Goal: Download file/media

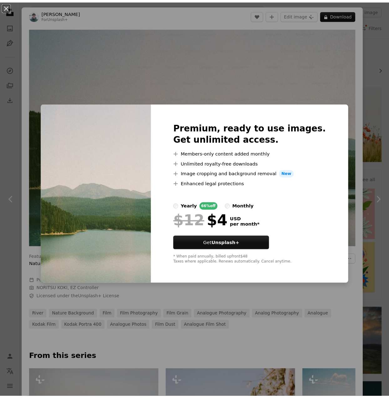
scroll to position [3815, 0]
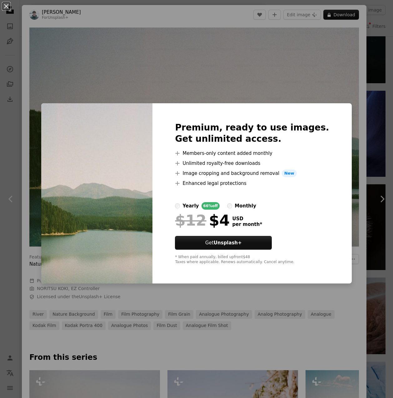
click at [361, 169] on div "An X shape Premium, ready to use images. Get unlimited access. A plus sign Memb…" at bounding box center [196, 199] width 393 height 398
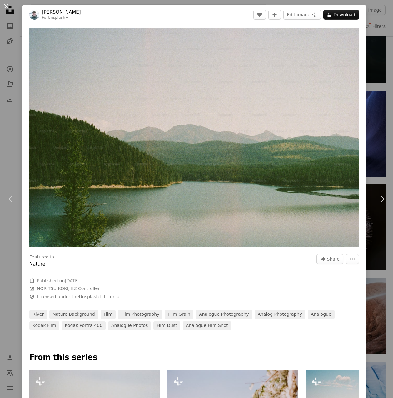
click at [4, 5] on button "An X shape" at bounding box center [7, 7] width 8 height 8
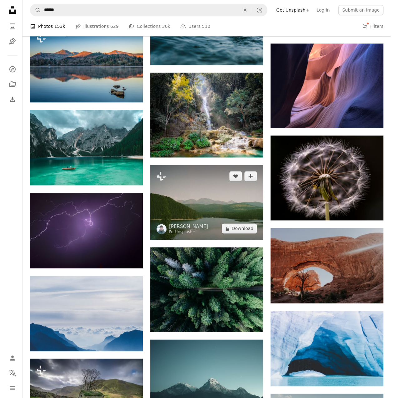
scroll to position [3815, 0]
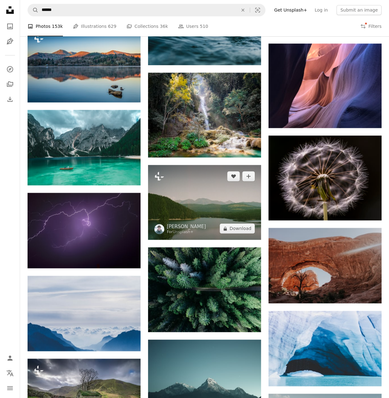
click at [207, 205] on img at bounding box center [204, 202] width 113 height 75
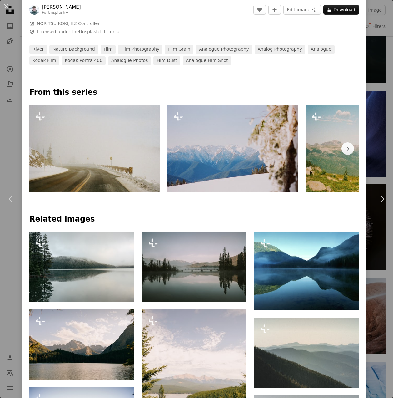
scroll to position [281, 0]
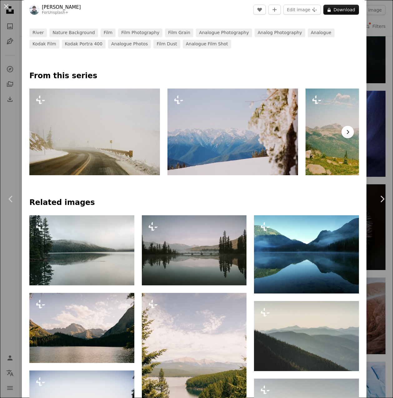
click at [345, 129] on icon "Chevron right" at bounding box center [348, 132] width 6 height 6
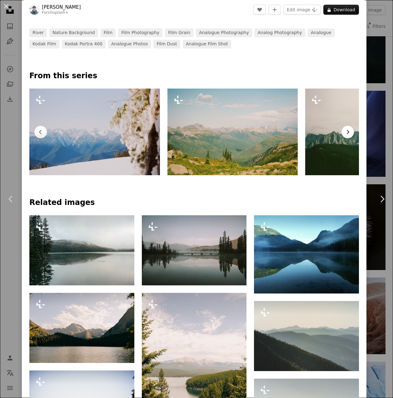
click at [345, 129] on icon "Chevron right" at bounding box center [348, 132] width 6 height 6
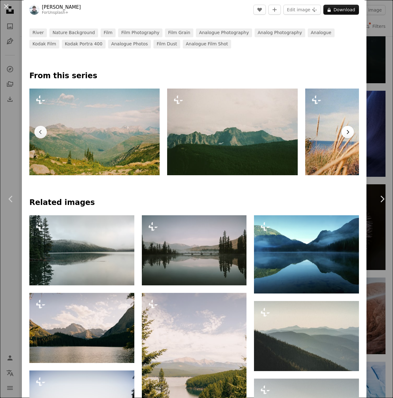
click at [345, 129] on icon "Chevron right" at bounding box center [348, 132] width 6 height 6
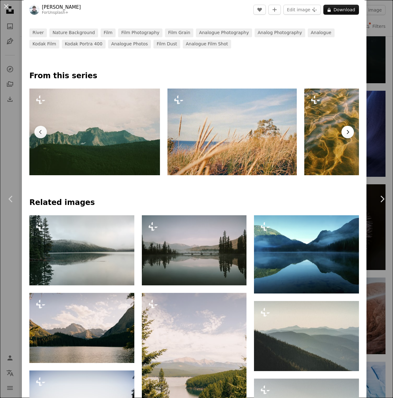
click at [345, 129] on icon "Chevron right" at bounding box center [348, 132] width 6 height 6
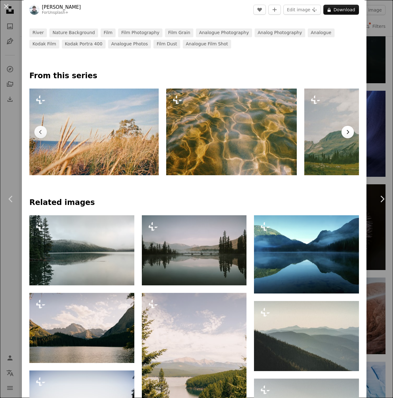
click at [345, 129] on icon "Chevron right" at bounding box center [348, 132] width 6 height 6
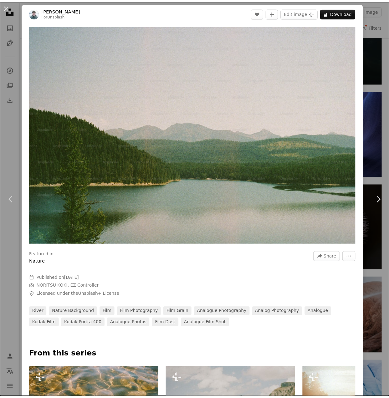
scroll to position [0, 0]
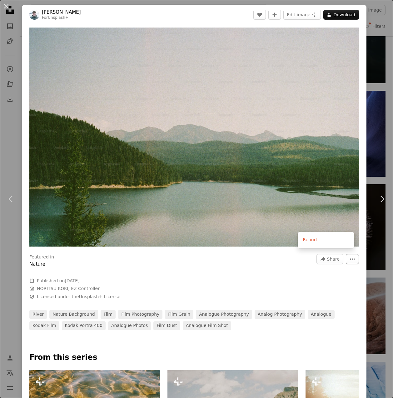
click at [351, 258] on icon "More Actions" at bounding box center [353, 258] width 5 height 1
click at [8, 5] on button "An X shape" at bounding box center [7, 7] width 8 height 8
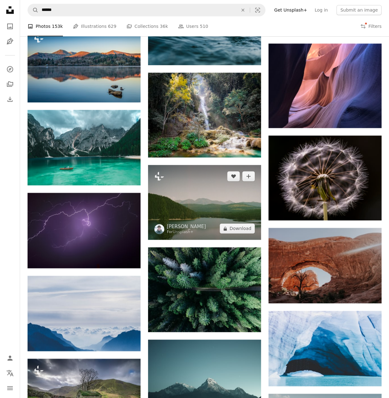
click at [202, 203] on img at bounding box center [204, 202] width 113 height 75
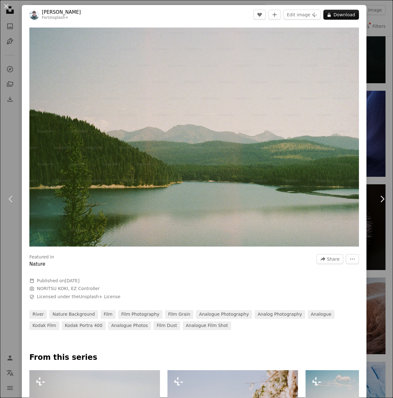
click at [373, 38] on div "An X shape Chevron left Chevron right [PERSON_NAME] For Unsplash+ A heart A plu…" at bounding box center [196, 199] width 393 height 398
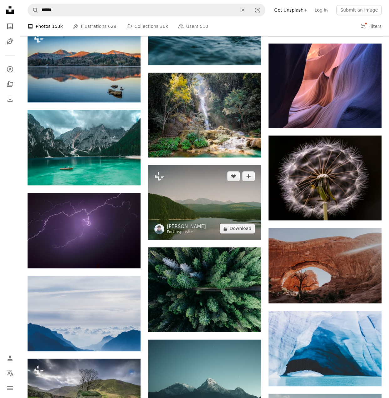
drag, startPoint x: 205, startPoint y: 190, endPoint x: 184, endPoint y: 195, distance: 21.1
click at [184, 195] on img at bounding box center [204, 202] width 113 height 75
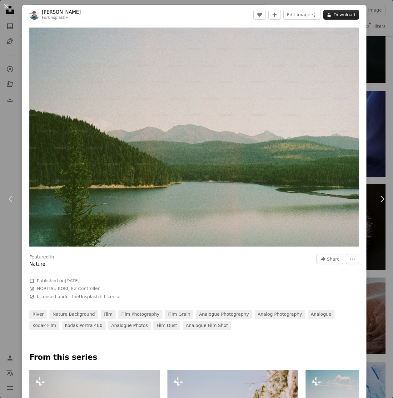
click at [335, 17] on button "A lock Download" at bounding box center [342, 15] width 36 height 10
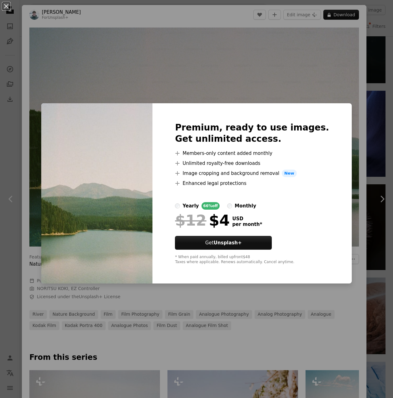
click at [231, 79] on div "An X shape Premium, ready to use images. Get unlimited access. A plus sign Memb…" at bounding box center [196, 199] width 393 height 398
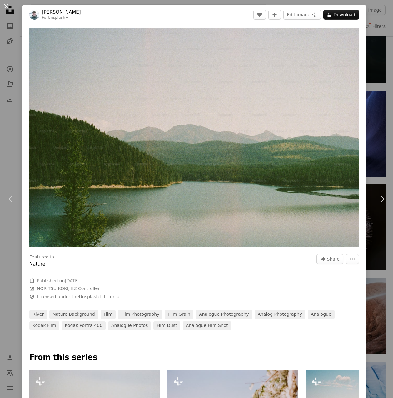
click at [8, 7] on button "An X shape" at bounding box center [7, 7] width 8 height 8
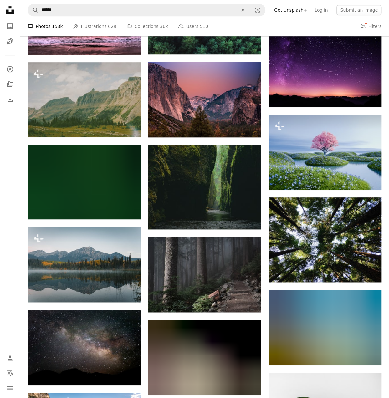
scroll to position [6004, 0]
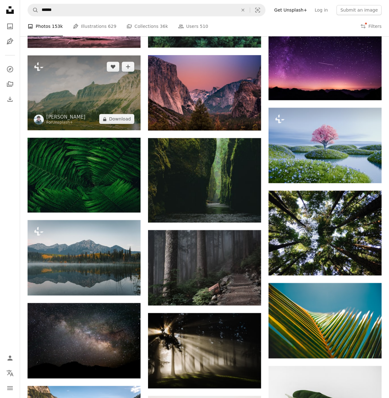
click at [80, 95] on img at bounding box center [84, 92] width 113 height 75
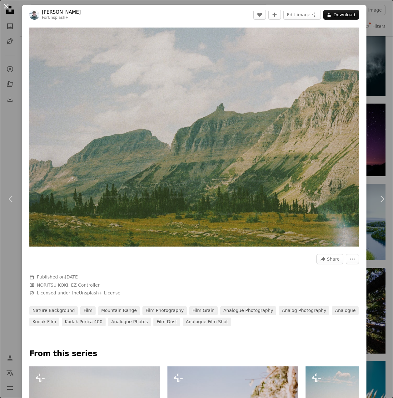
click at [7, 6] on button "An X shape" at bounding box center [7, 7] width 8 height 8
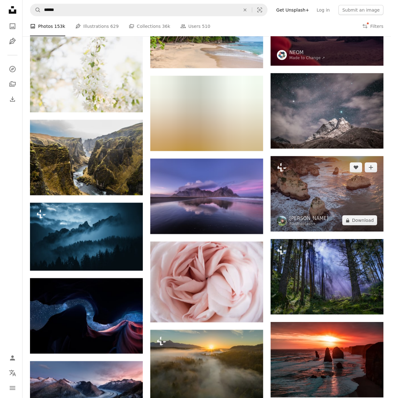
scroll to position [5535, 0]
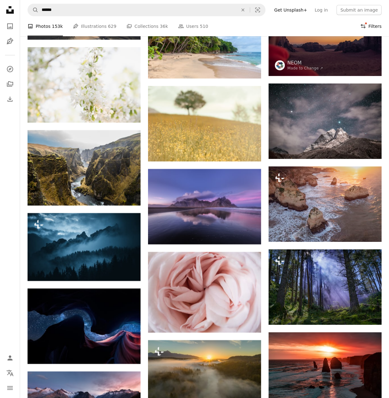
click at [373, 26] on button "Filters Filters" at bounding box center [370, 26] width 21 height 20
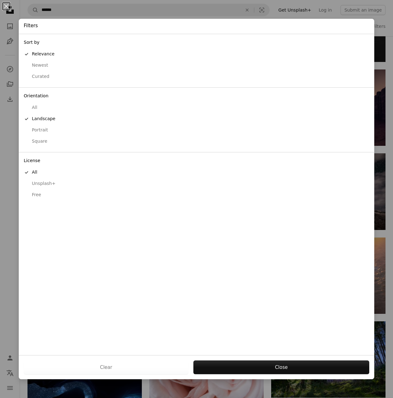
click at [39, 194] on div "Free" at bounding box center [197, 195] width 346 height 6
click at [291, 368] on button "Apply" at bounding box center [281, 367] width 176 height 14
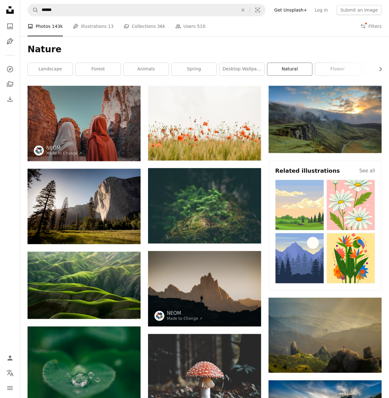
click at [290, 68] on link "natural" at bounding box center [289, 69] width 45 height 13
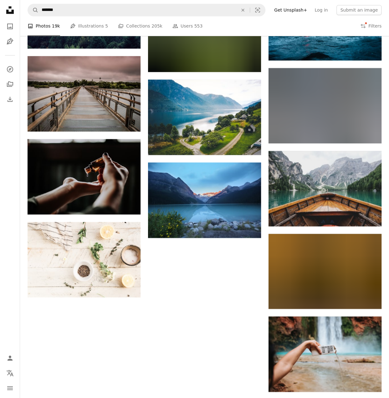
scroll to position [412, 0]
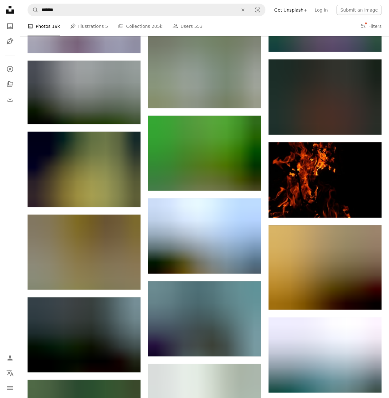
scroll to position [7849, 0]
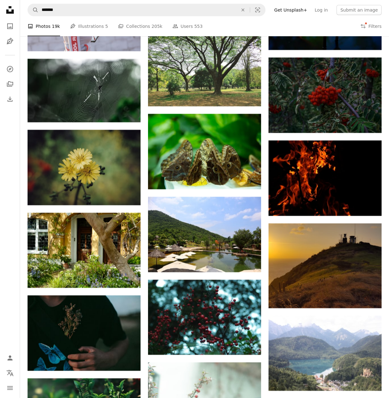
click at [317, 22] on div "A photo Photos 19k Pen Tool Illustrations 5 A stack of folders Collections 205k…" at bounding box center [205, 26] width 354 height 20
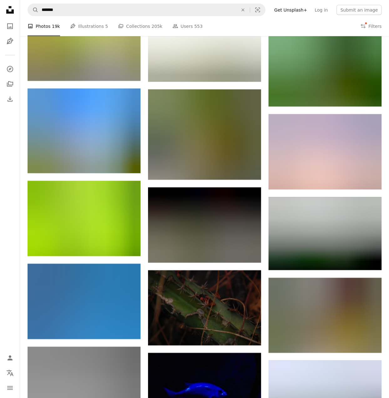
scroll to position [18165, 0]
